Goal: Task Accomplishment & Management: Use online tool/utility

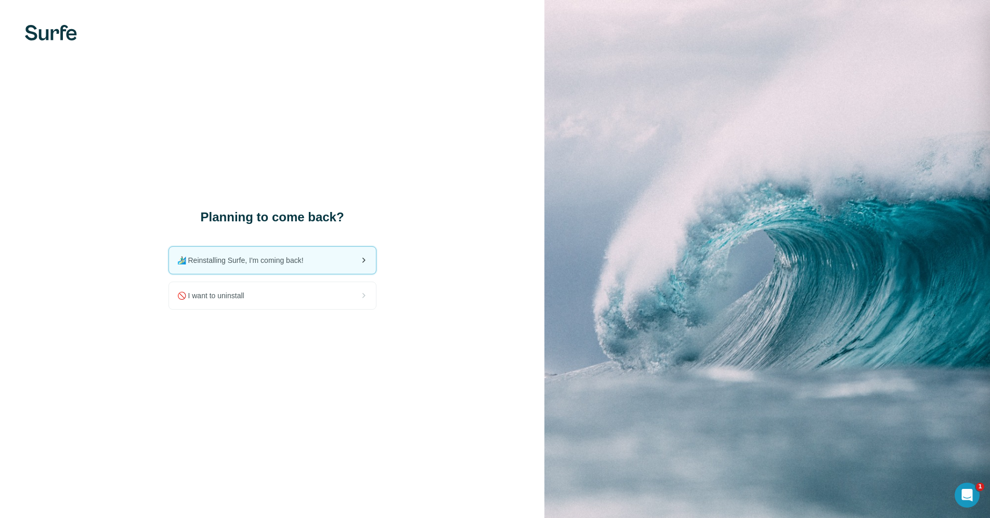
click at [312, 262] on span "🏄🏻‍♂️ Reinstalling Surfe, I'm coming back!" at bounding box center [244, 260] width 135 height 10
